Goal: Task Accomplishment & Management: Manage account settings

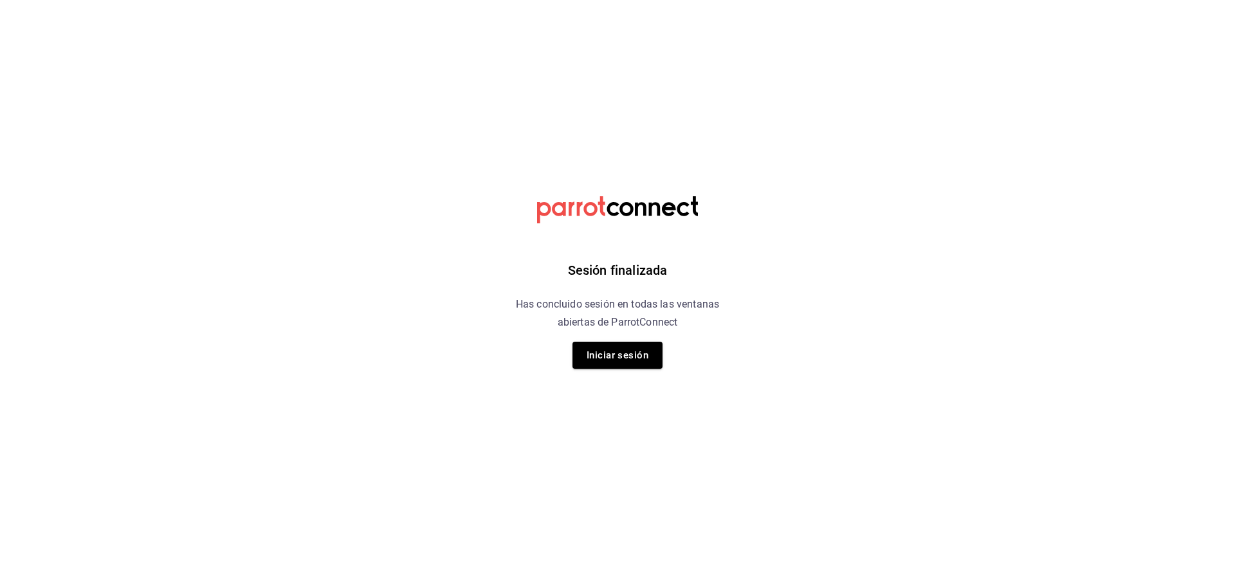
click at [609, 378] on div "Sesión finalizada Has concluido sesión en todas las ventanas abiertas de Parrot…" at bounding box center [617, 282] width 325 height 565
click at [612, 356] on button "Iniciar sesión" at bounding box center [617, 355] width 90 height 27
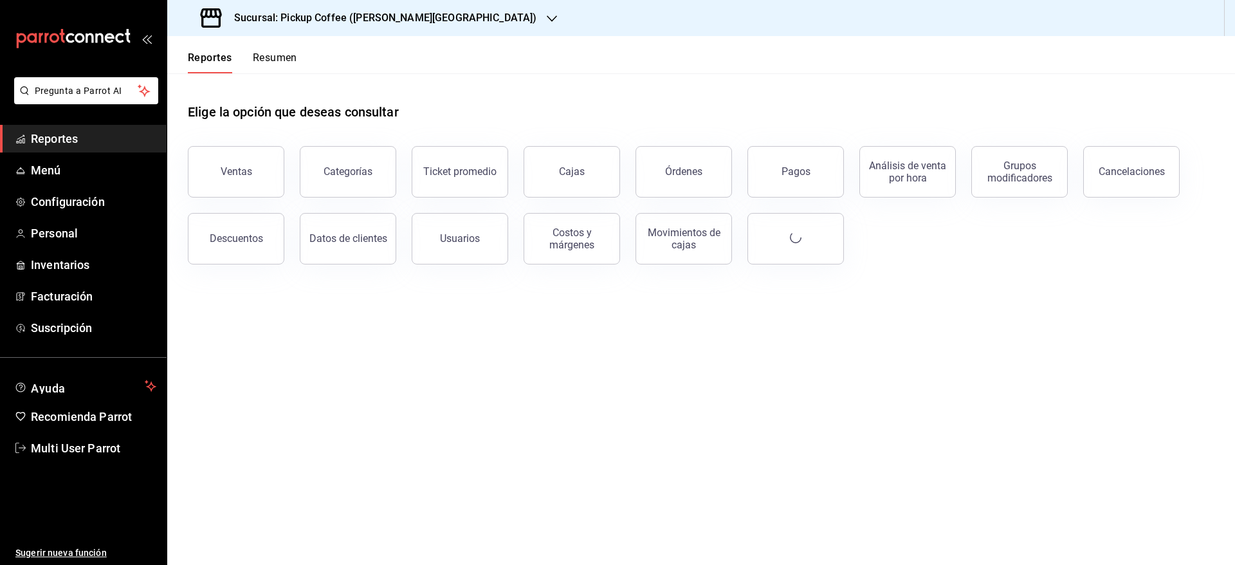
click at [277, 59] on button "Resumen" at bounding box center [275, 62] width 44 height 22
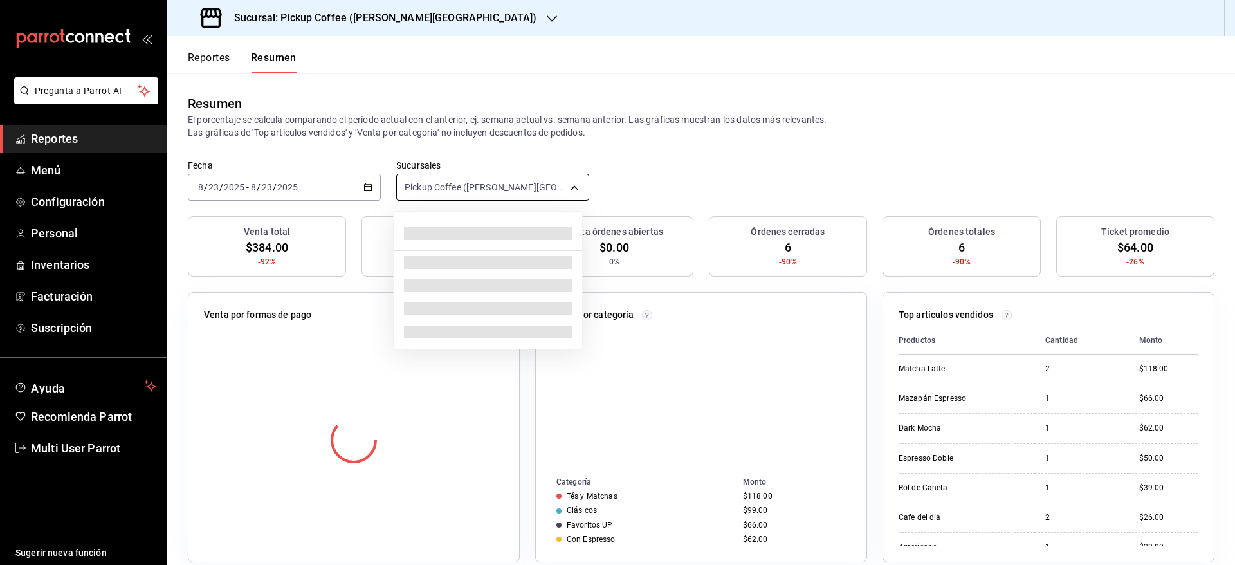
click at [560, 196] on body "Pregunta a Parrot AI Reportes Menú Configuración Personal Inventarios Facturaci…" at bounding box center [617, 282] width 1235 height 565
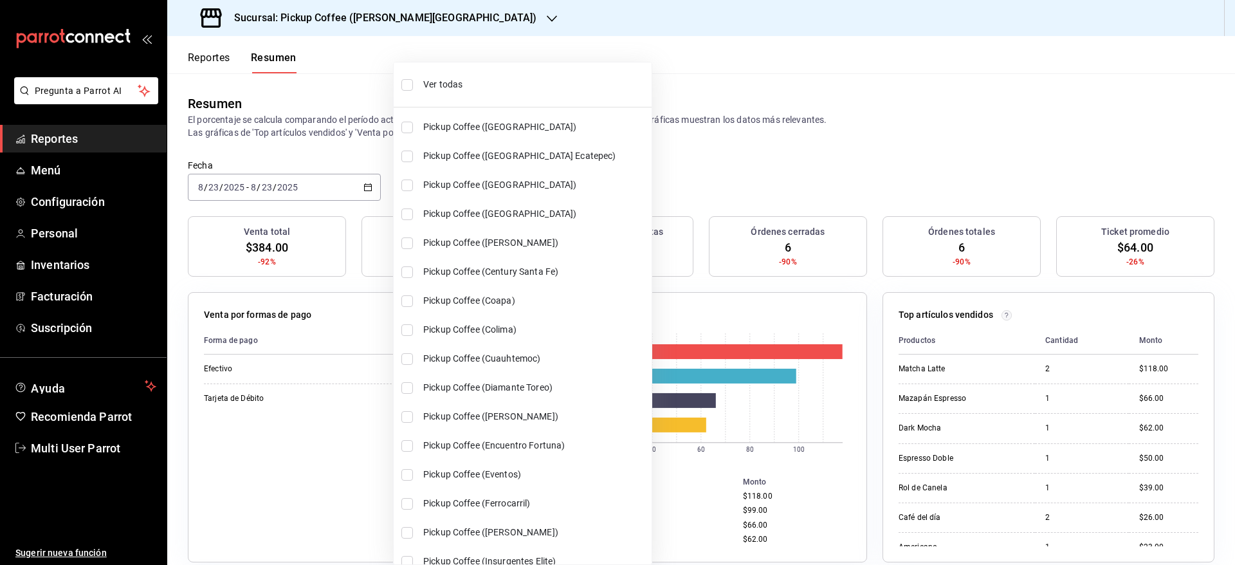
click at [466, 89] on span "Ver todas" at bounding box center [534, 85] width 223 height 14
type input "[object Object],[object Object],[object Object],[object Object],[object Object]…"
checkbox input "true"
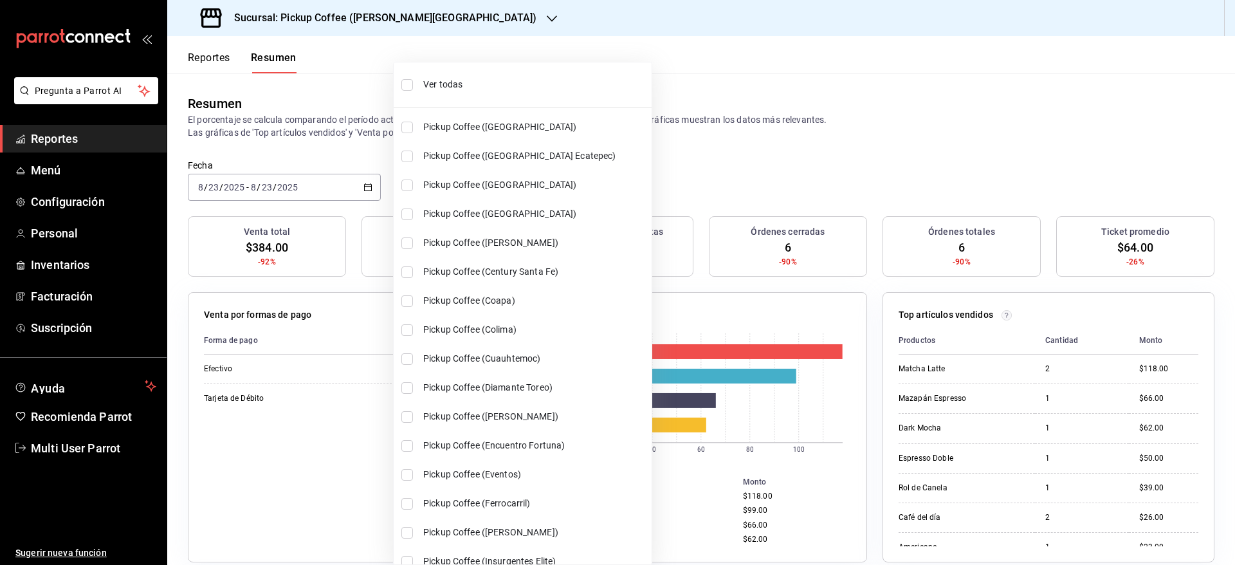
checkbox input "true"
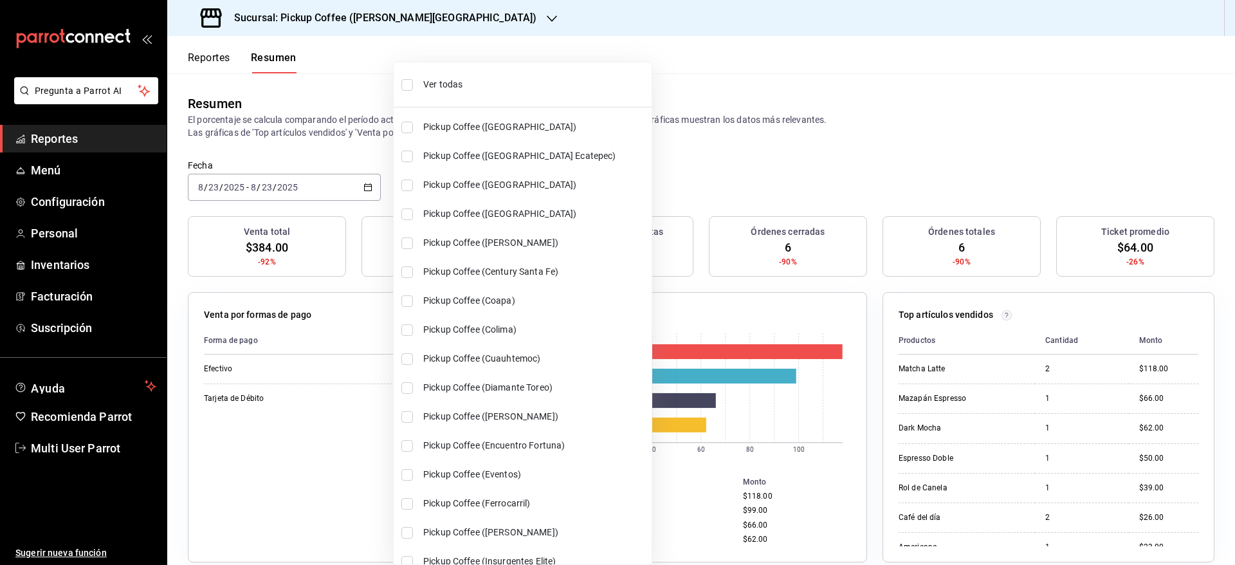
checkbox input "true"
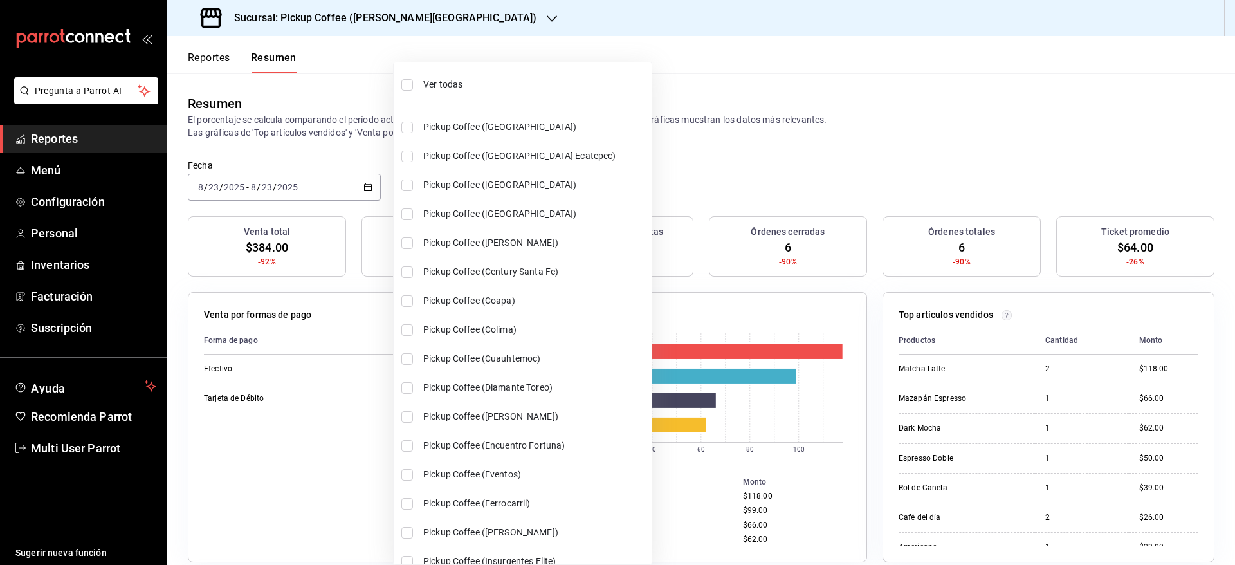
checkbox input "true"
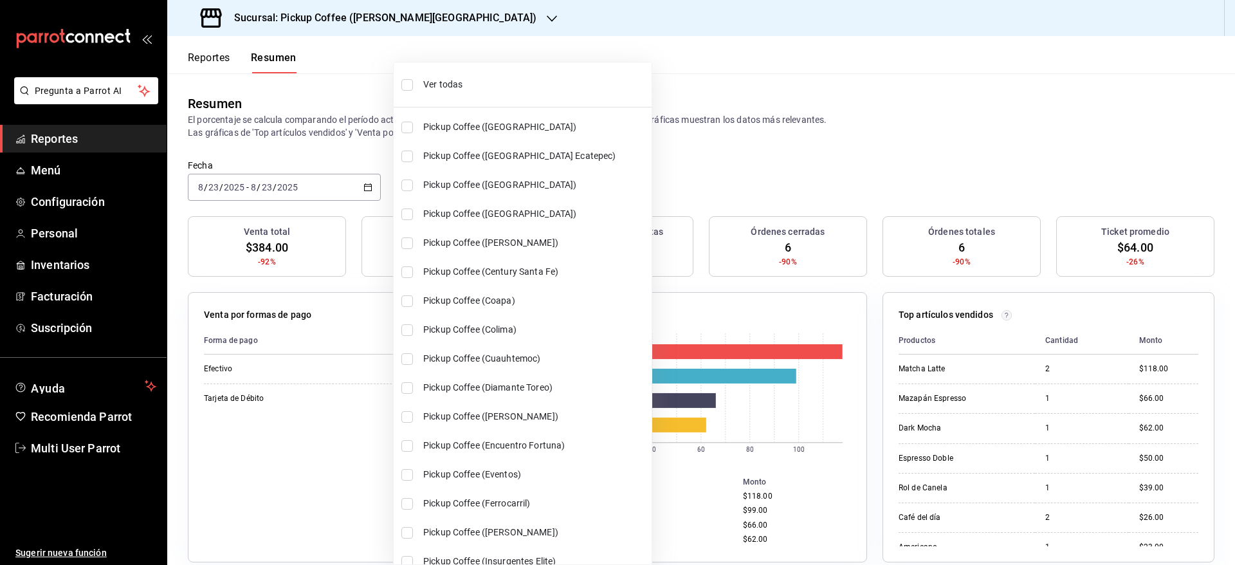
checkbox input "true"
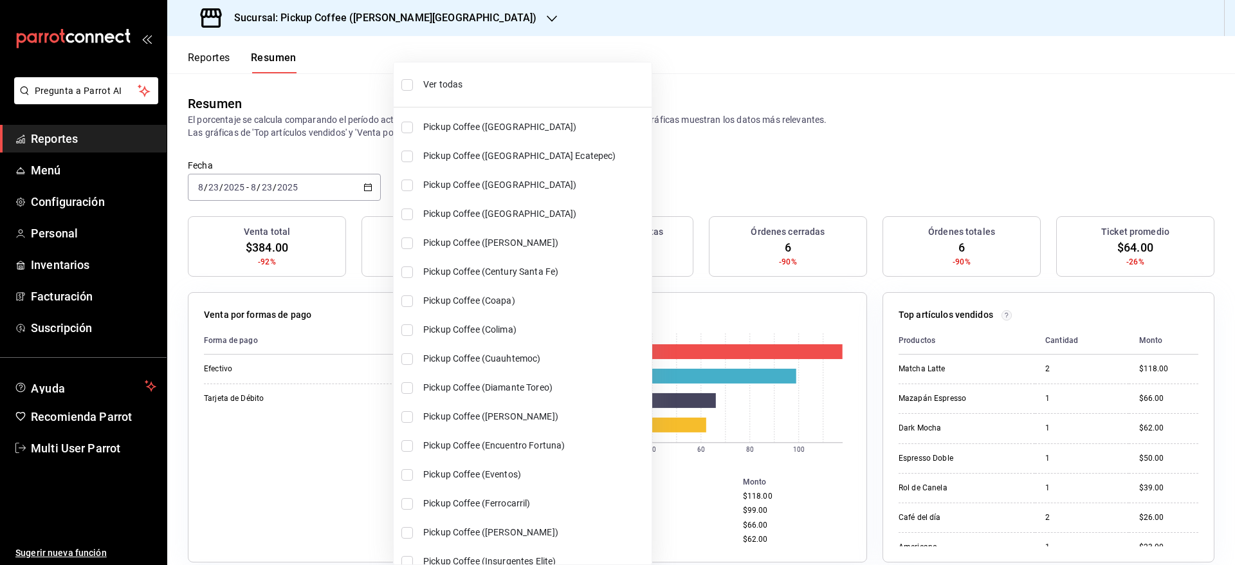
checkbox input "true"
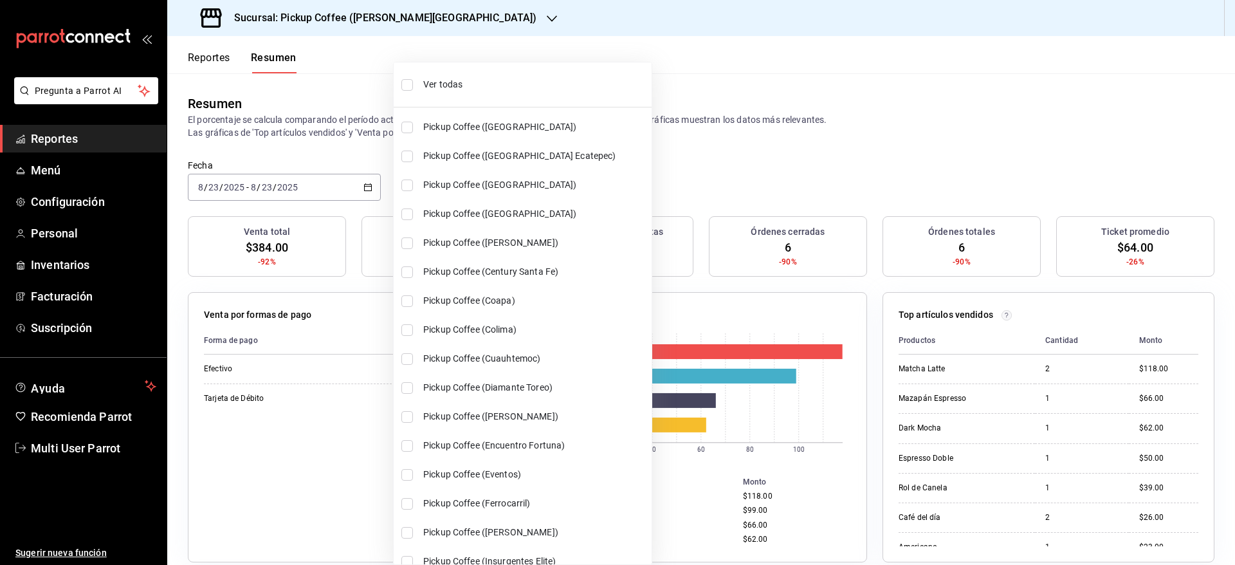
checkbox input "true"
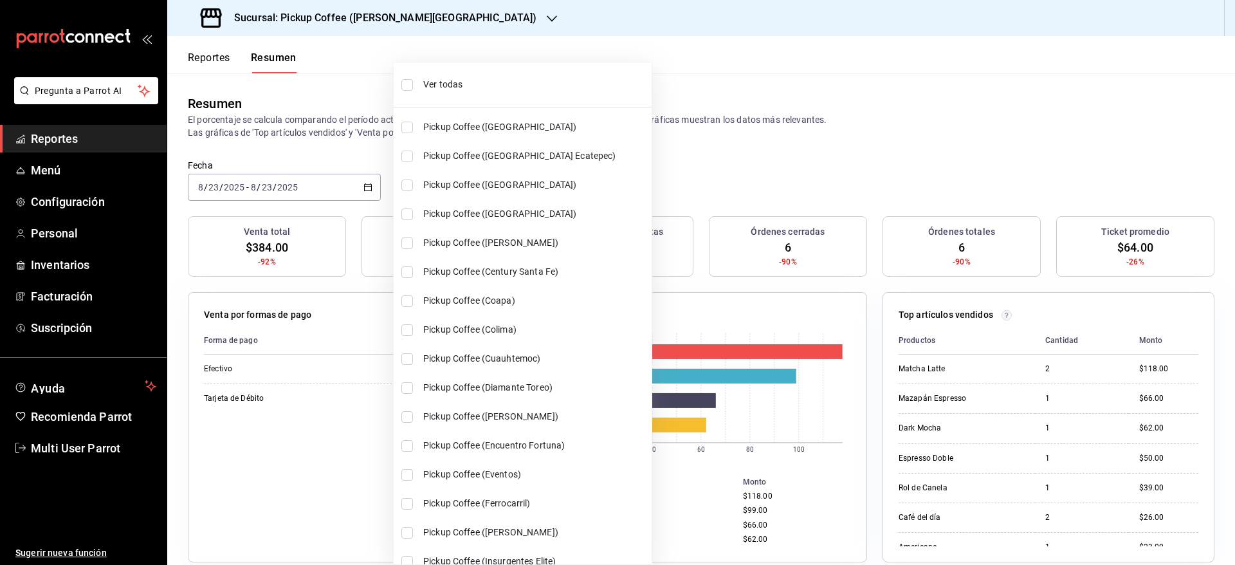
checkbox input "true"
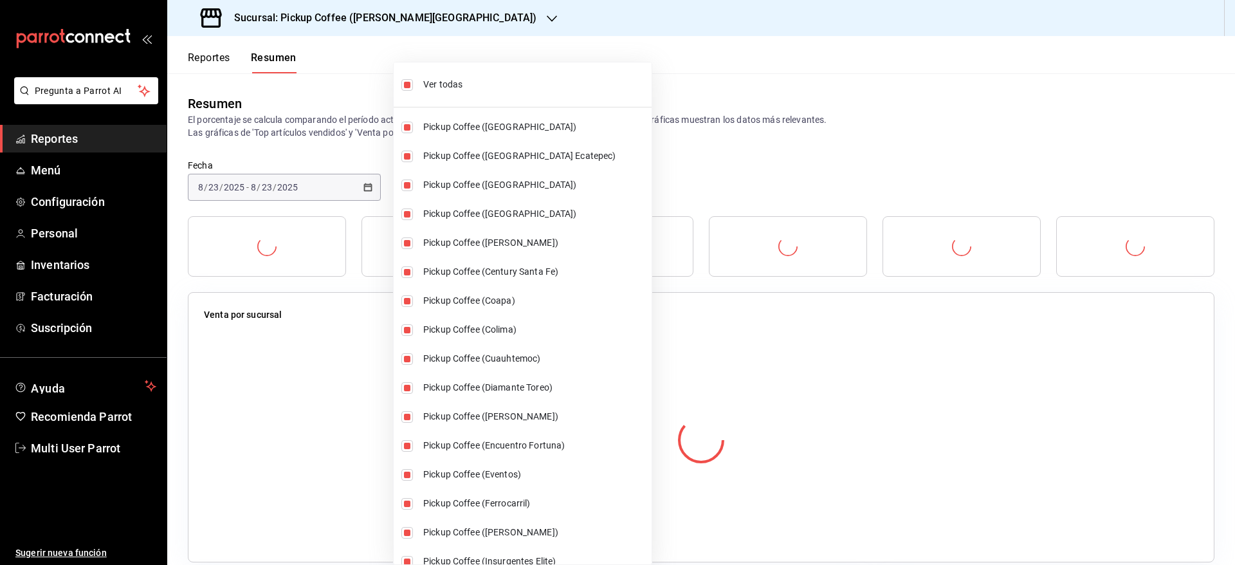
click at [694, 80] on div at bounding box center [617, 282] width 1235 height 565
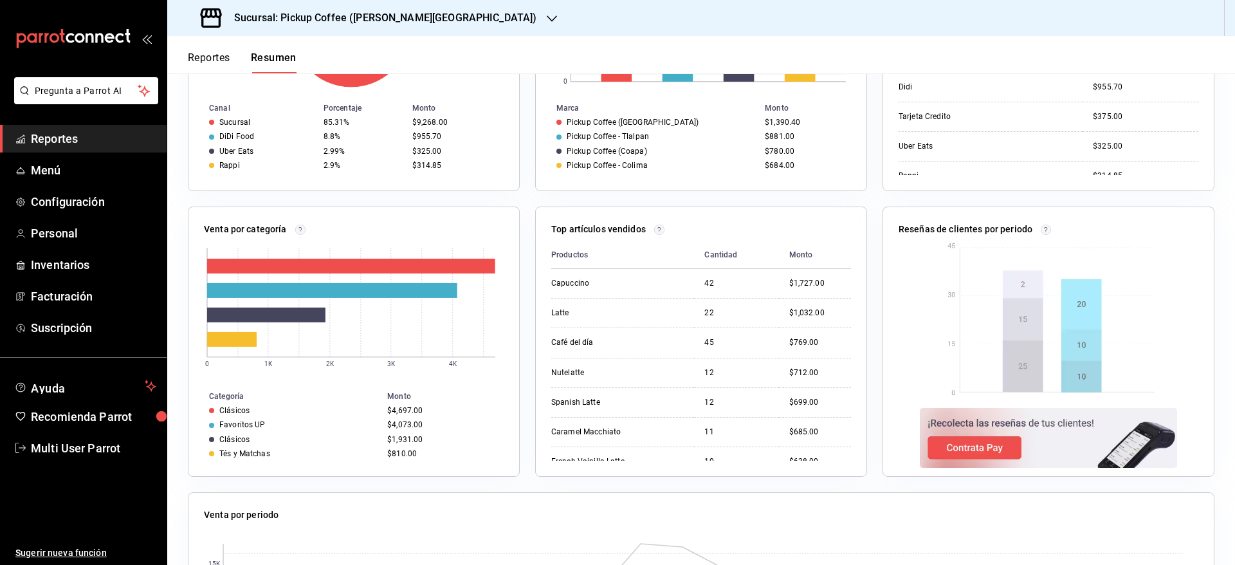
scroll to position [875, 0]
